Goal: Transaction & Acquisition: Purchase product/service

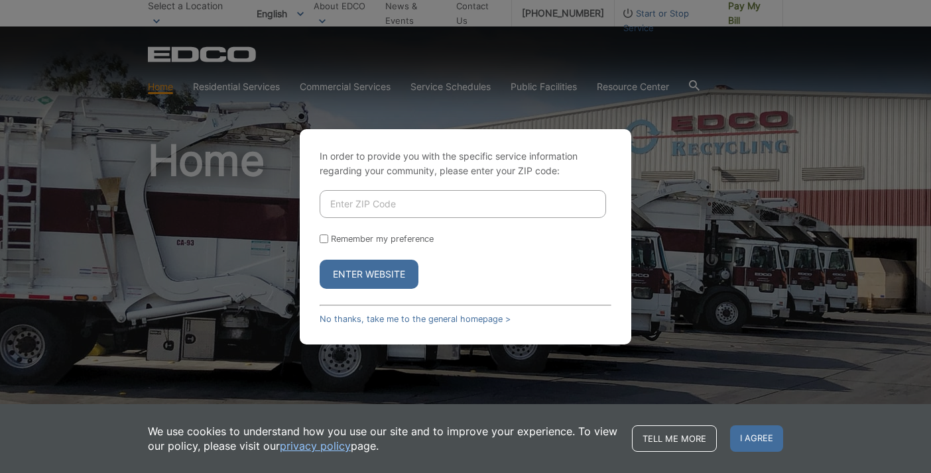
drag, startPoint x: 409, startPoint y: 314, endPoint x: 421, endPoint y: 312, distance: 12.1
click at [409, 314] on link "No thanks, take me to the general homepage >" at bounding box center [415, 319] width 191 height 10
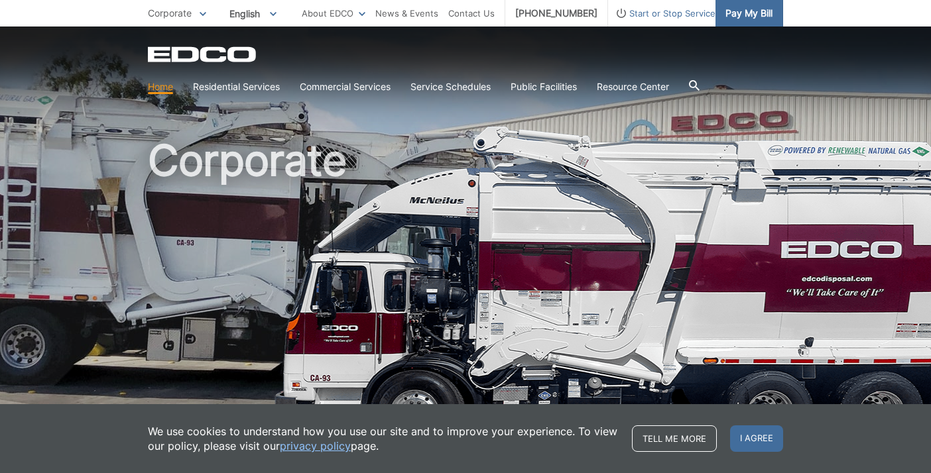
click at [727, 11] on span "Pay My Bill" at bounding box center [748, 13] width 47 height 15
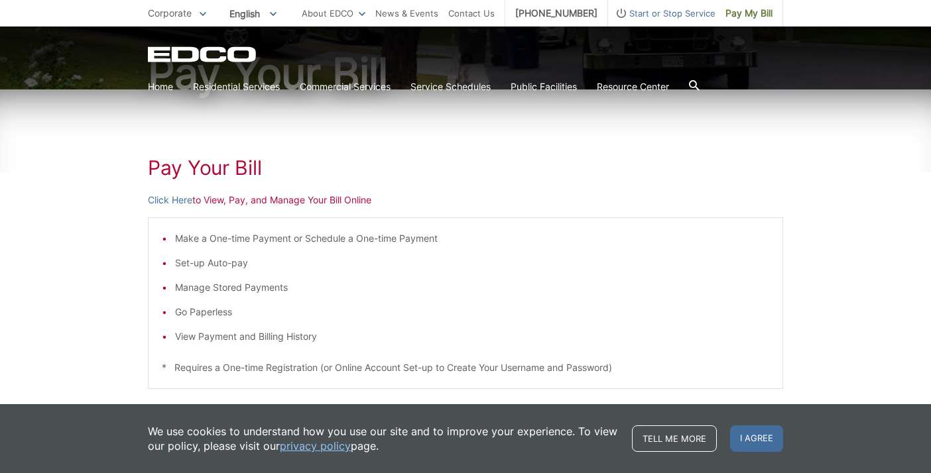
scroll to position [144, 0]
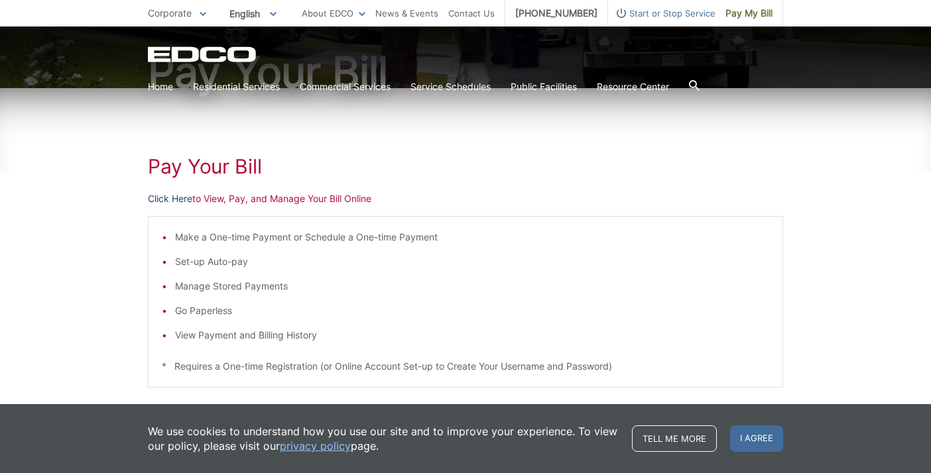
click at [181, 201] on link "Click Here" at bounding box center [170, 199] width 44 height 15
